Goal: Task Accomplishment & Management: Manage account settings

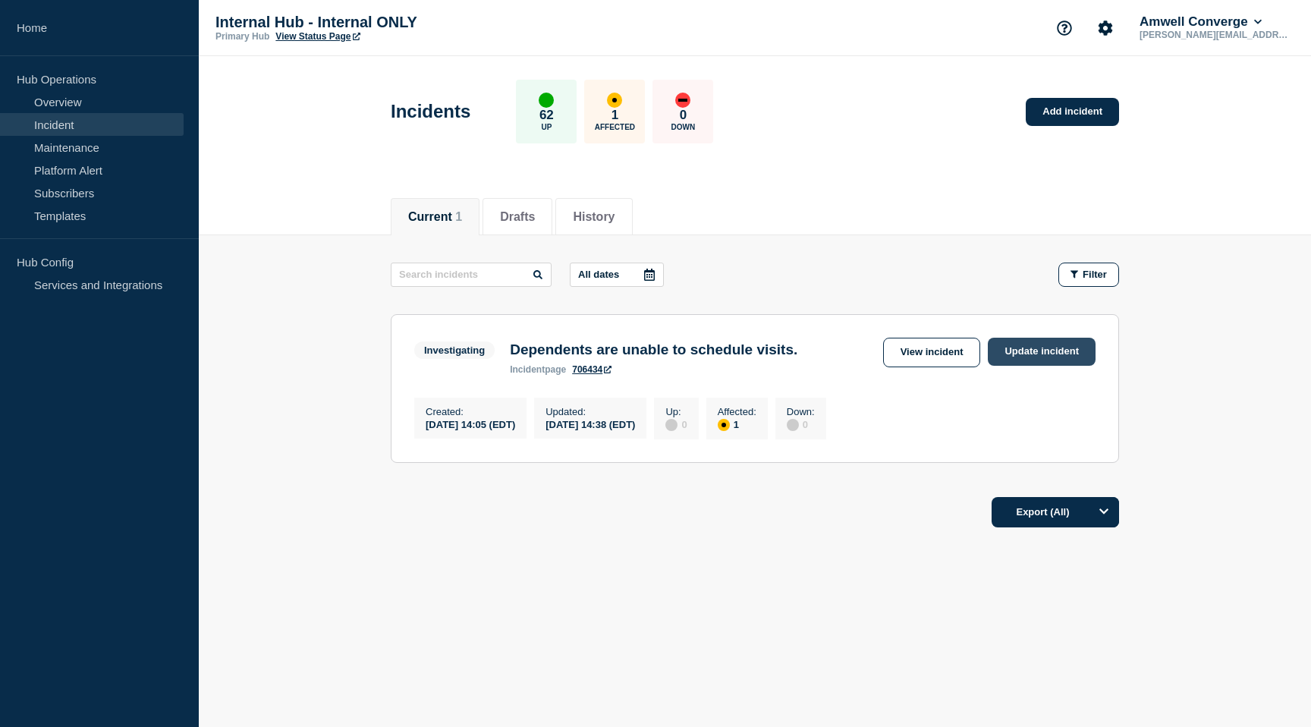
click at [1062, 351] on link "Update incident" at bounding box center [1042, 352] width 108 height 28
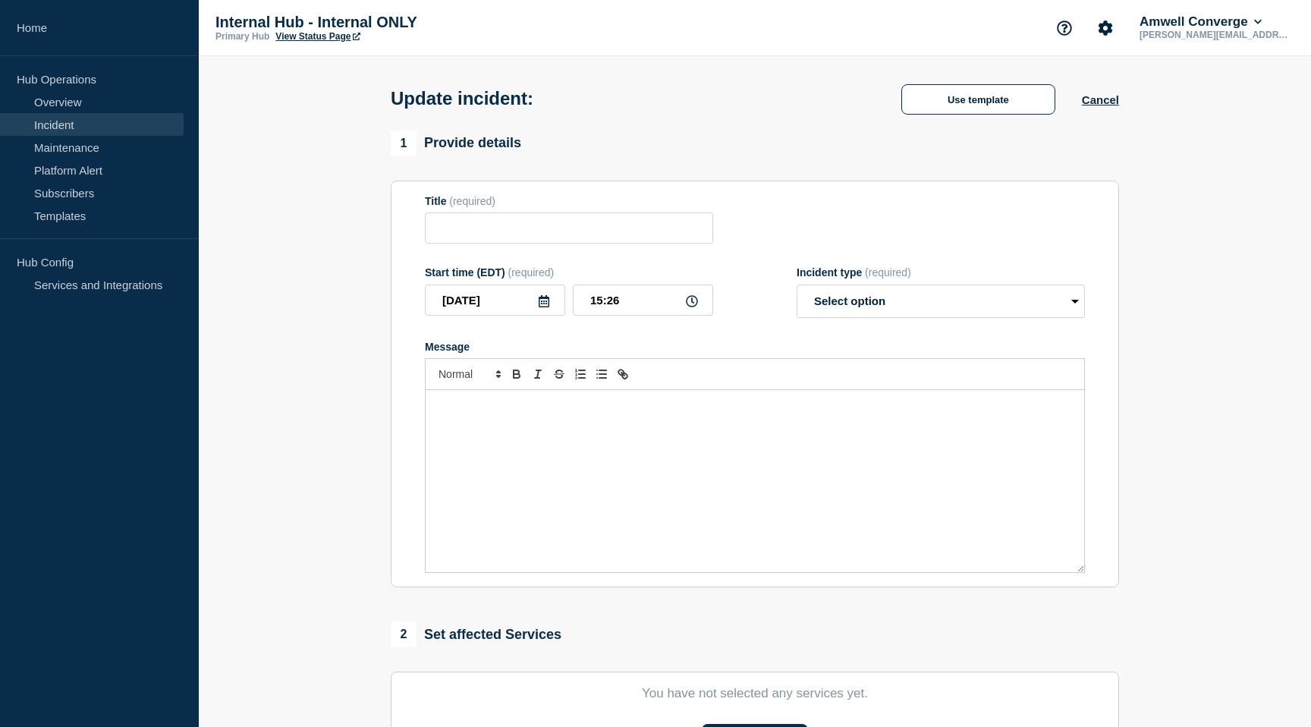
type input "Dependents are unable to schedule visits."
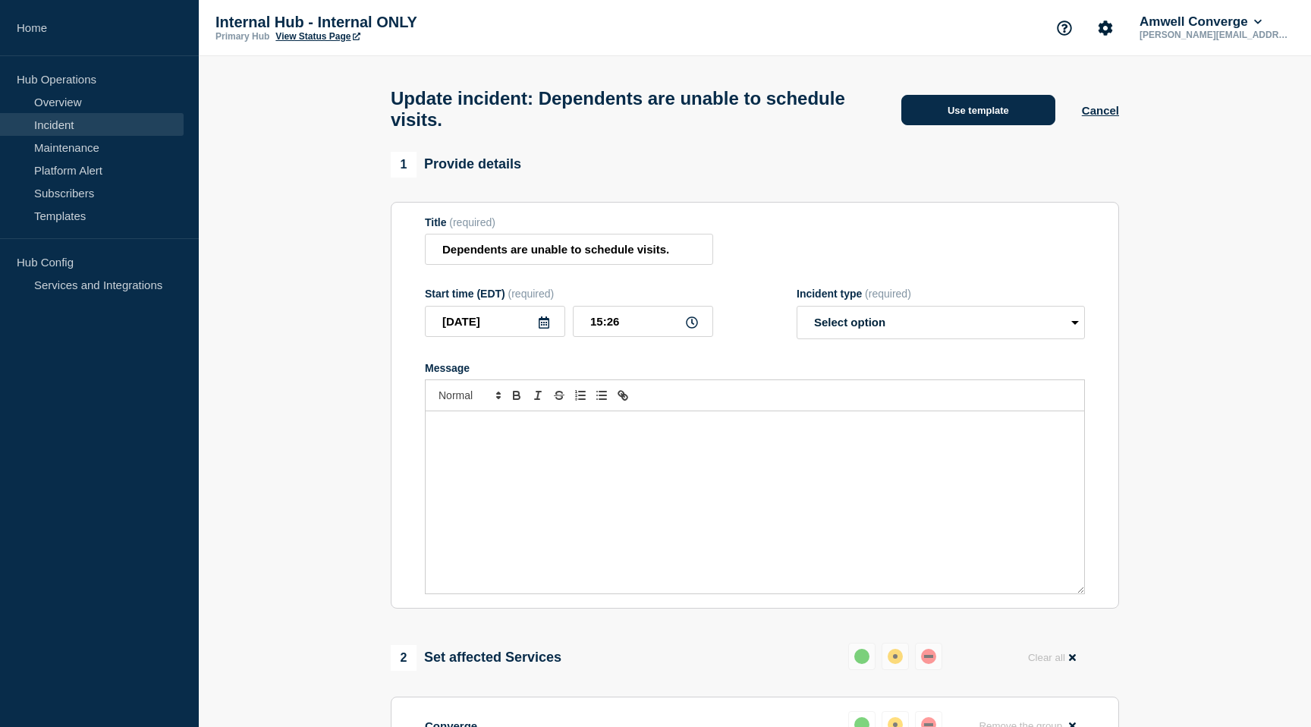
click at [989, 112] on button "Use template" at bounding box center [978, 110] width 154 height 30
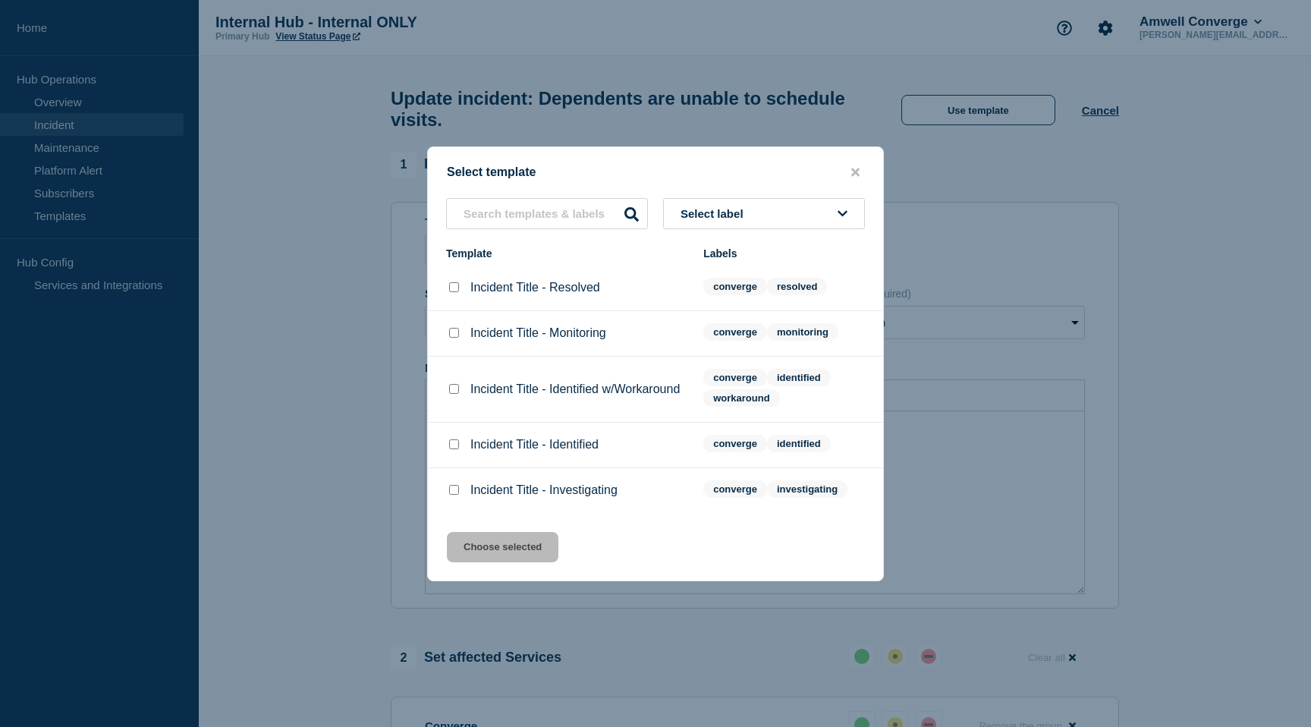
click at [454, 284] on input "Incident Title - Resolved checkbox" at bounding box center [454, 287] width 10 height 10
checkbox input "true"
click at [502, 551] on button "Choose selected" at bounding box center [503, 547] width 112 height 30
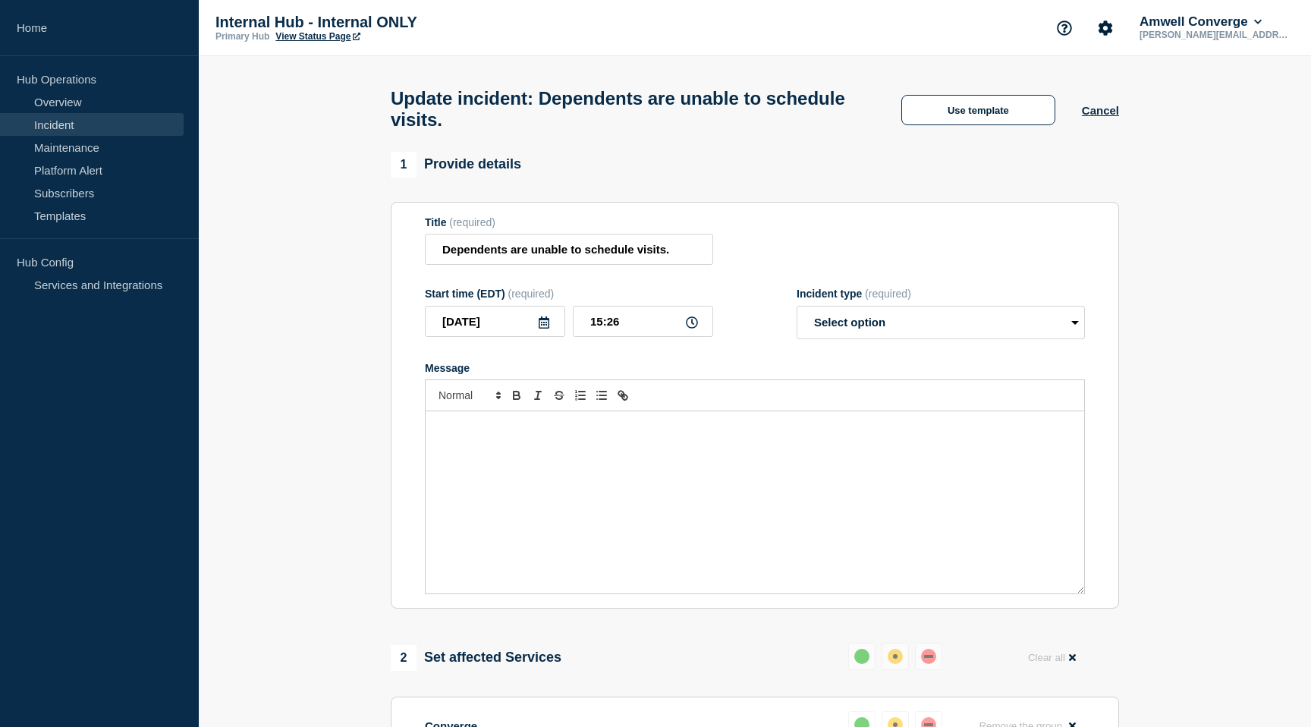
select select "resolved"
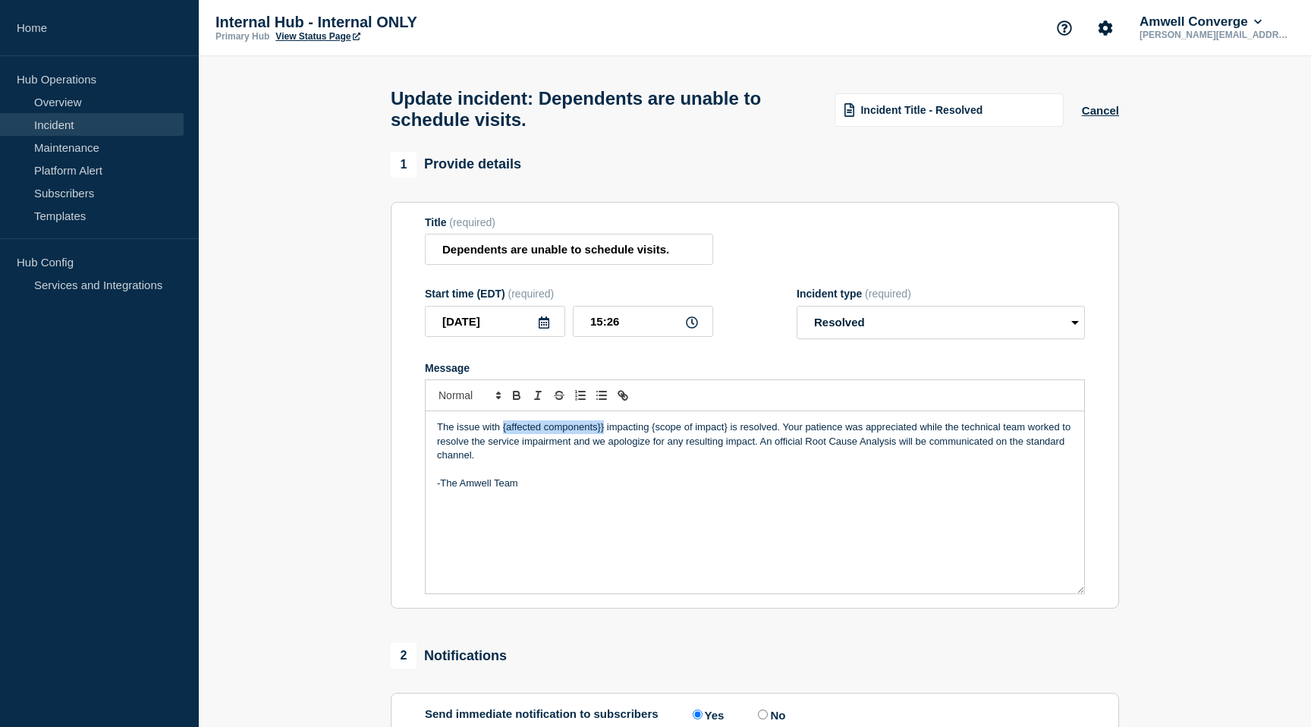
drag, startPoint x: 604, startPoint y: 445, endPoint x: 502, endPoint y: 448, distance: 101.7
click at [502, 448] on p "The issue with {affected components}} impacting {scope of impact} is resolved. …" at bounding box center [755, 441] width 636 height 42
drag, startPoint x: 595, startPoint y: 448, endPoint x: 670, endPoint y: 448, distance: 75.1
click at [670, 448] on p "The issue with Schduling impacting {scope of impact} is resolved. Your patience…" at bounding box center [755, 434] width 636 height 28
click at [658, 445] on p "The issue with Schduling impacting the ability for dependents to schedule appoi…" at bounding box center [755, 441] width 636 height 42
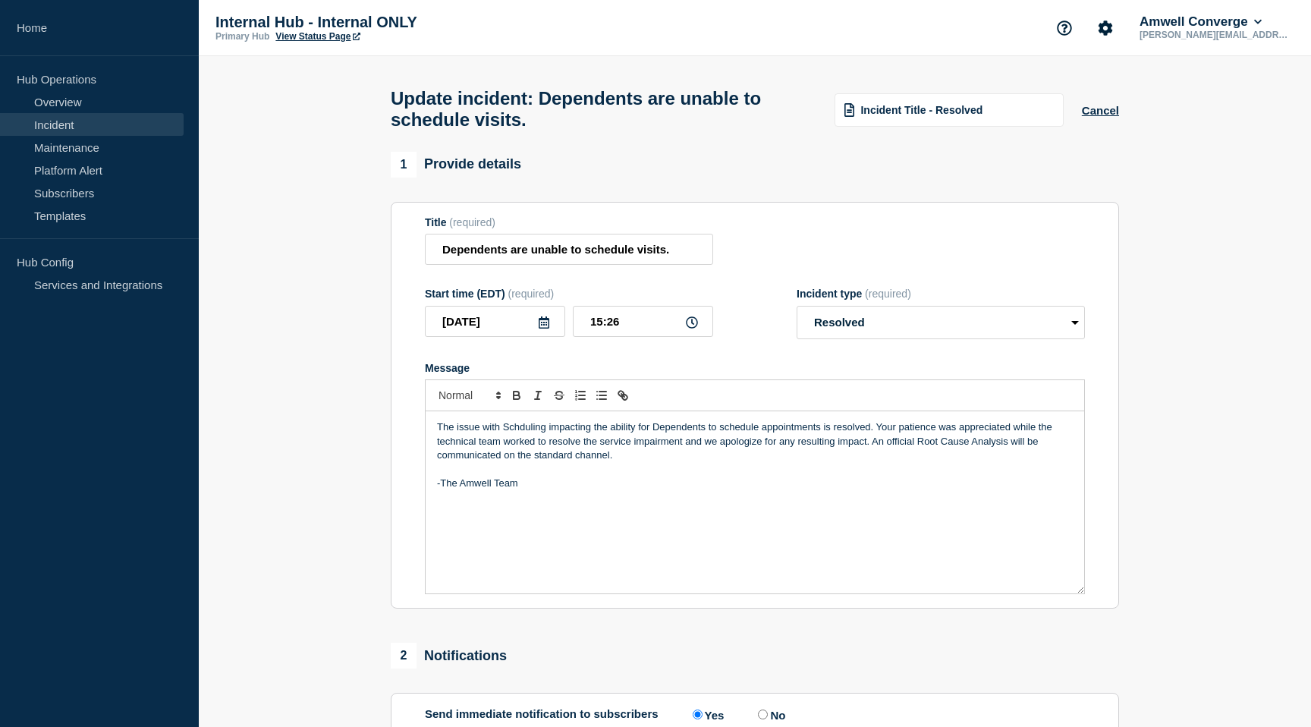
click at [519, 445] on p "The issue with Schduling impacting the ability for Dependents to schedule appoi…" at bounding box center [755, 441] width 636 height 42
click at [646, 477] on p "Message" at bounding box center [755, 470] width 636 height 14
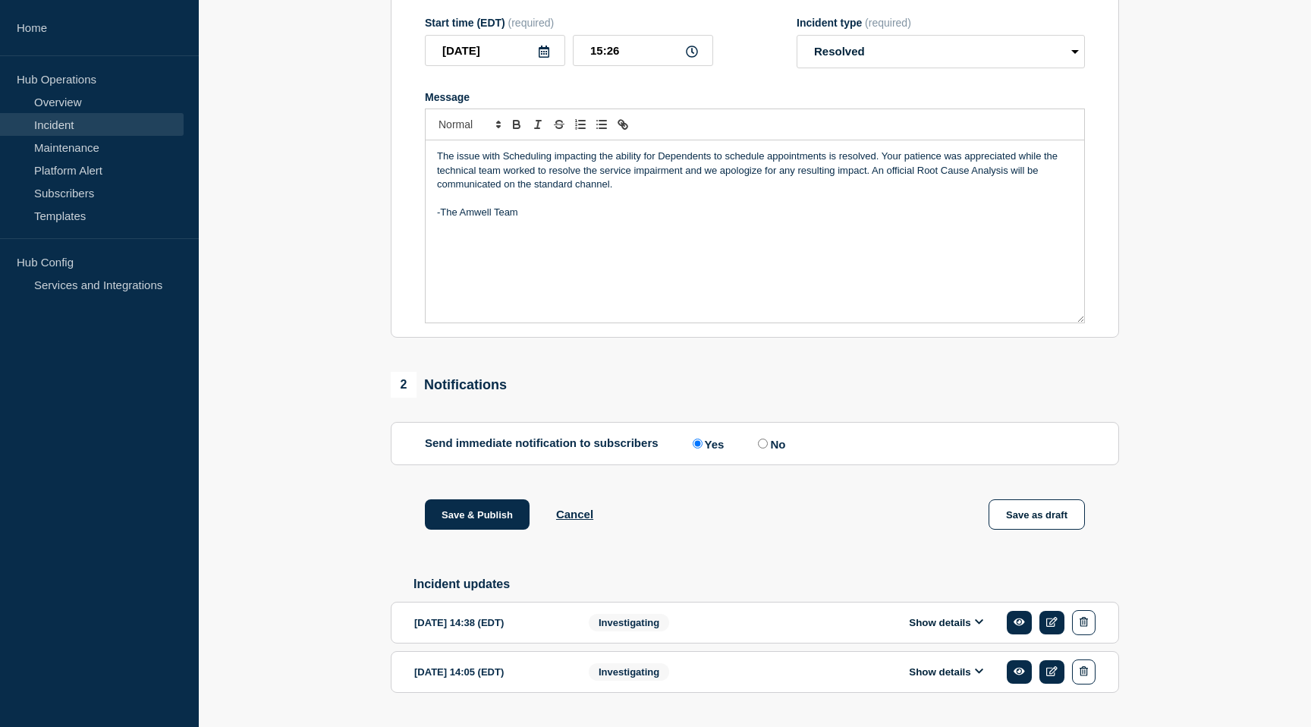
scroll to position [334, 0]
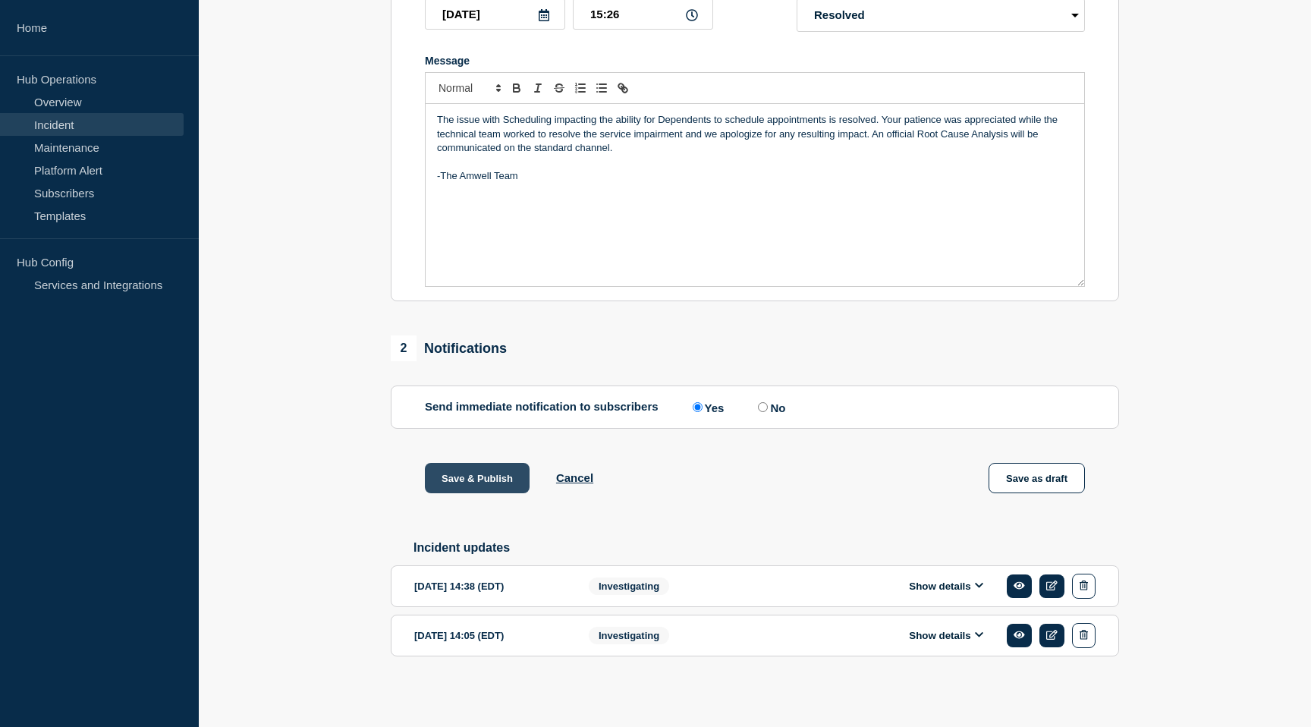
click at [493, 473] on button "Save & Publish" at bounding box center [477, 478] width 105 height 30
